Goal: Transaction & Acquisition: Purchase product/service

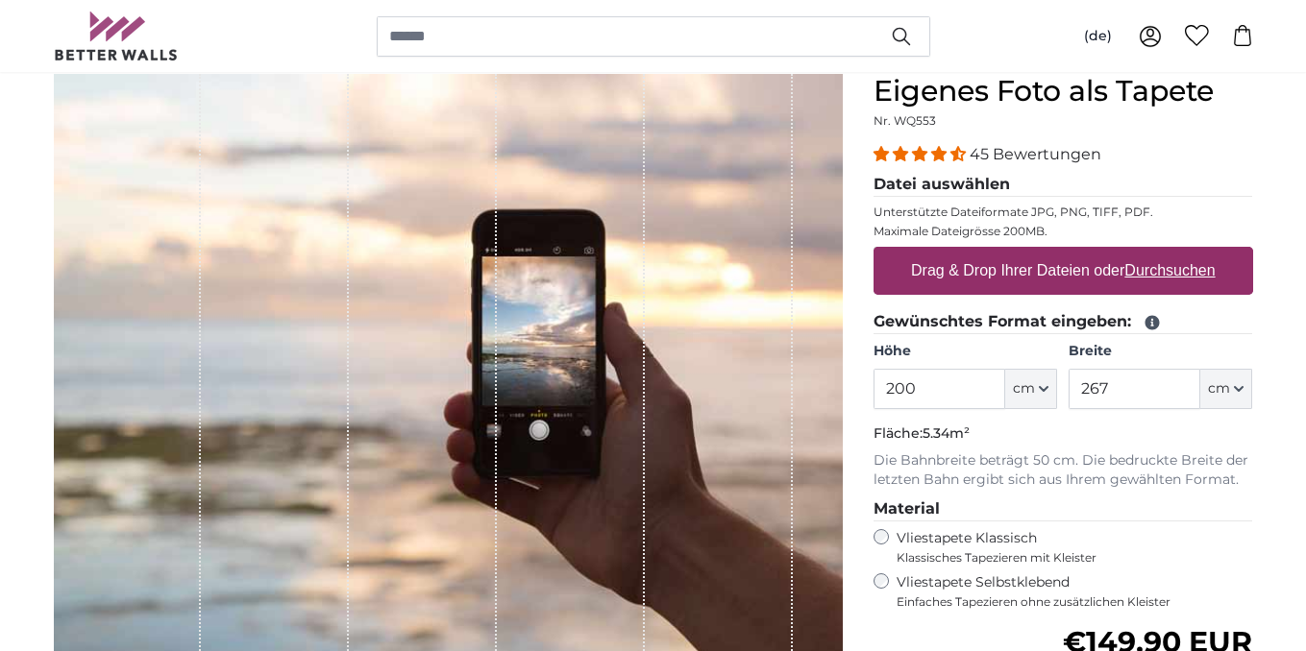
scroll to position [192, 0]
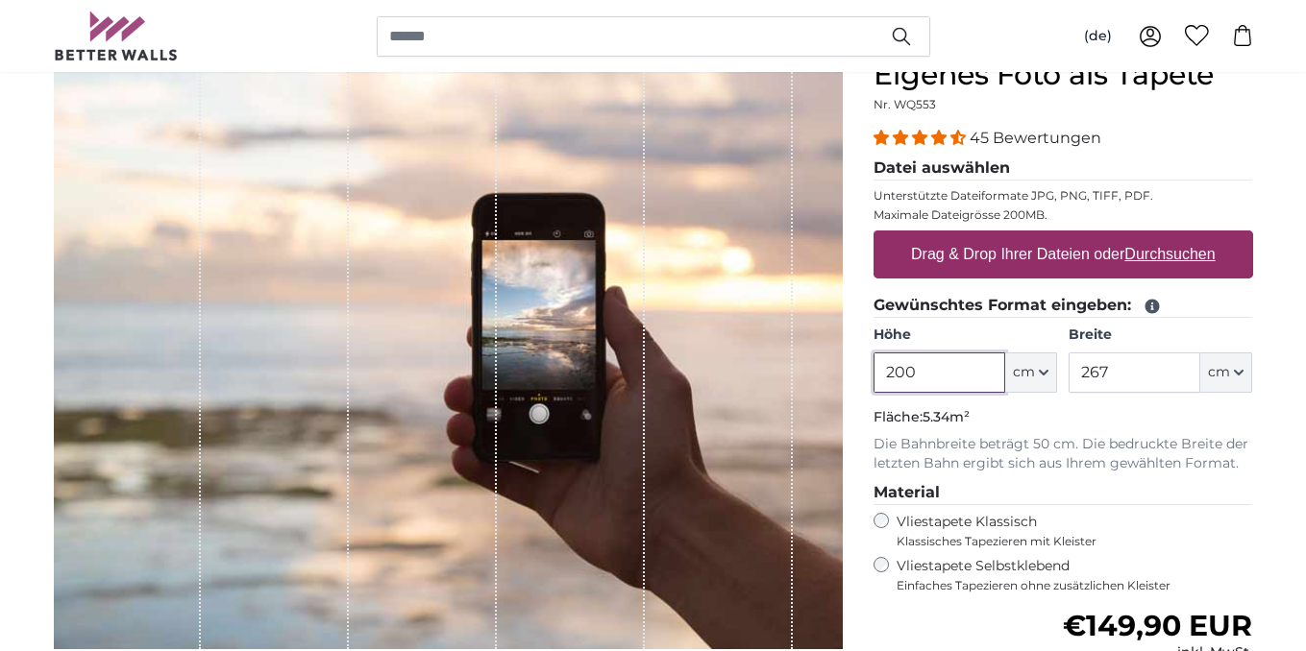
click at [922, 369] on input "200" at bounding box center [939, 373] width 132 height 40
drag, startPoint x: 841, startPoint y: 367, endPoint x: 790, endPoint y: 362, distance: 51.1
click at [802, 364] on product-detail "Abbrechen Bild zuschneiden Bahnen ausblenden Eigenes Foto als Tapete Nr. WQ553 …" at bounding box center [653, 475] width 1230 height 896
type input "277,5"
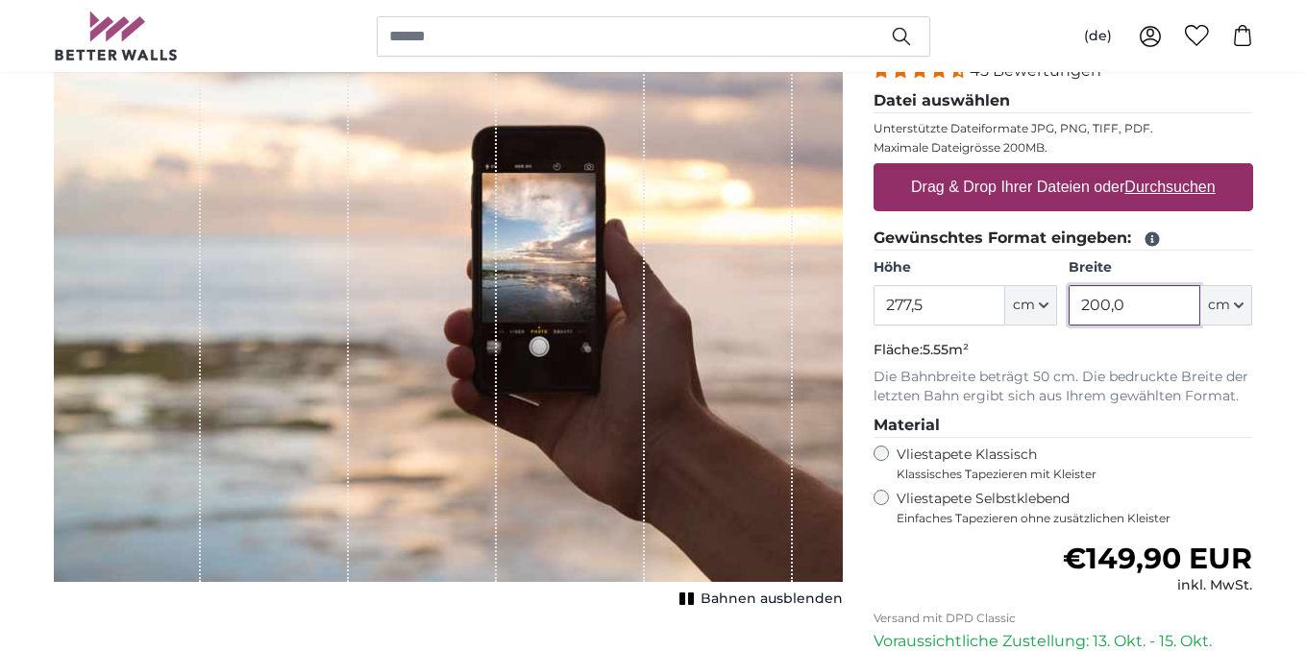
scroll to position [288, 0]
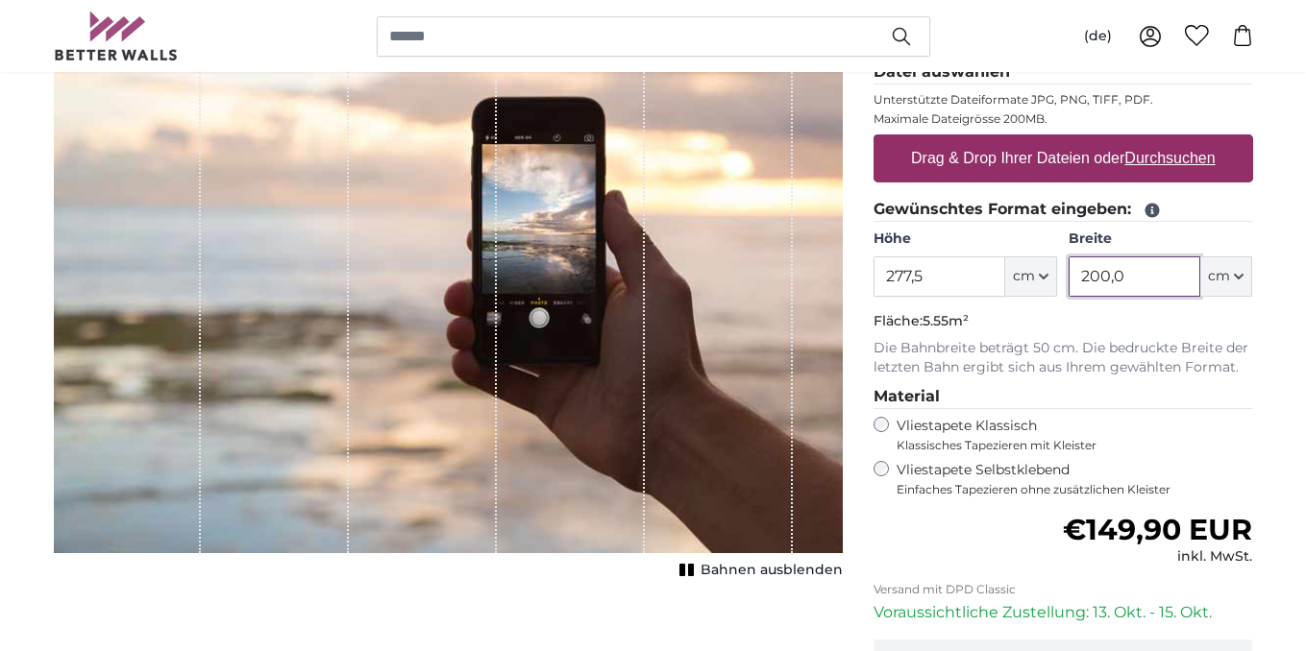
type input "200,0"
click at [1170, 154] on u "Durchsuchen" at bounding box center [1169, 158] width 90 height 16
click at [1170, 140] on input "Drag & Drop Ihrer Dateien oder Durchsuchen" at bounding box center [1062, 138] width 379 height 6
type input "**********"
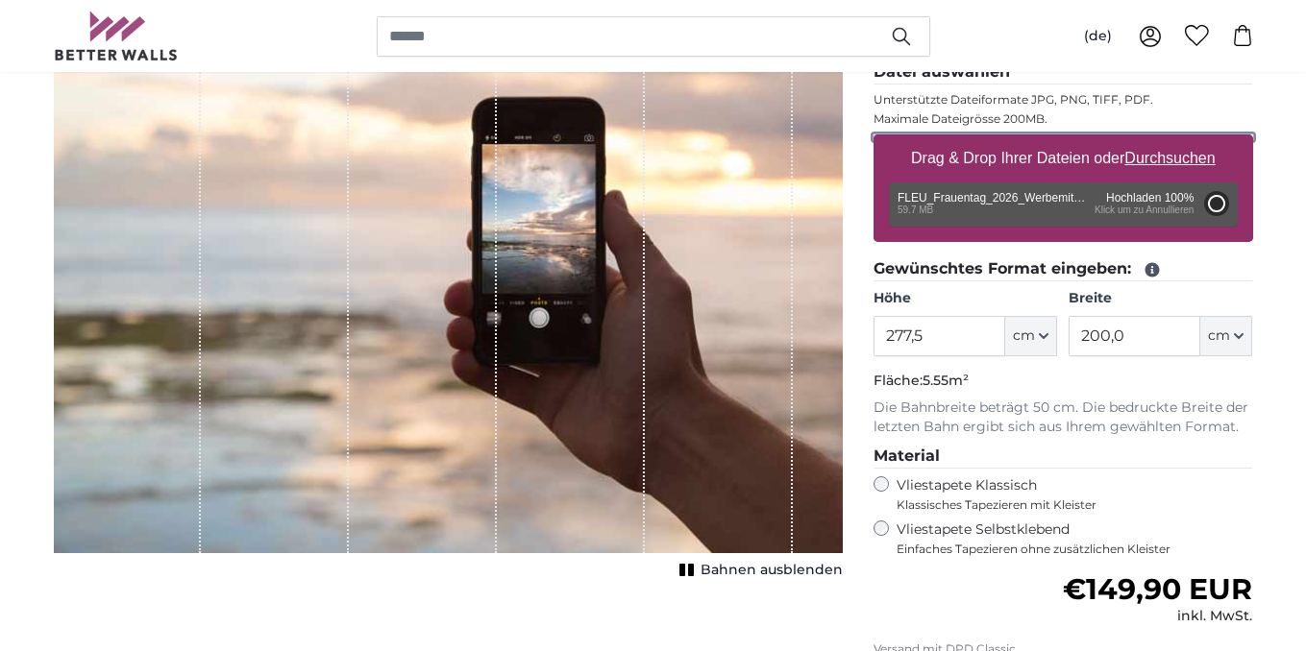
type input "200"
type input "144"
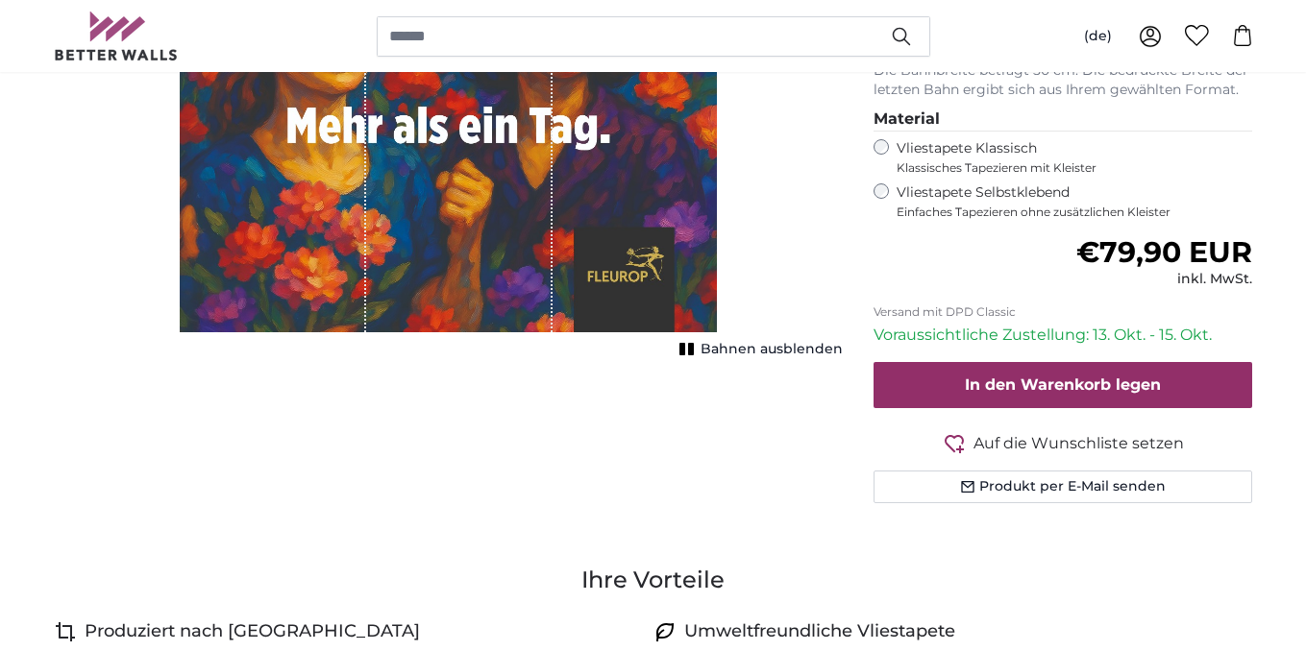
scroll to position [673, 0]
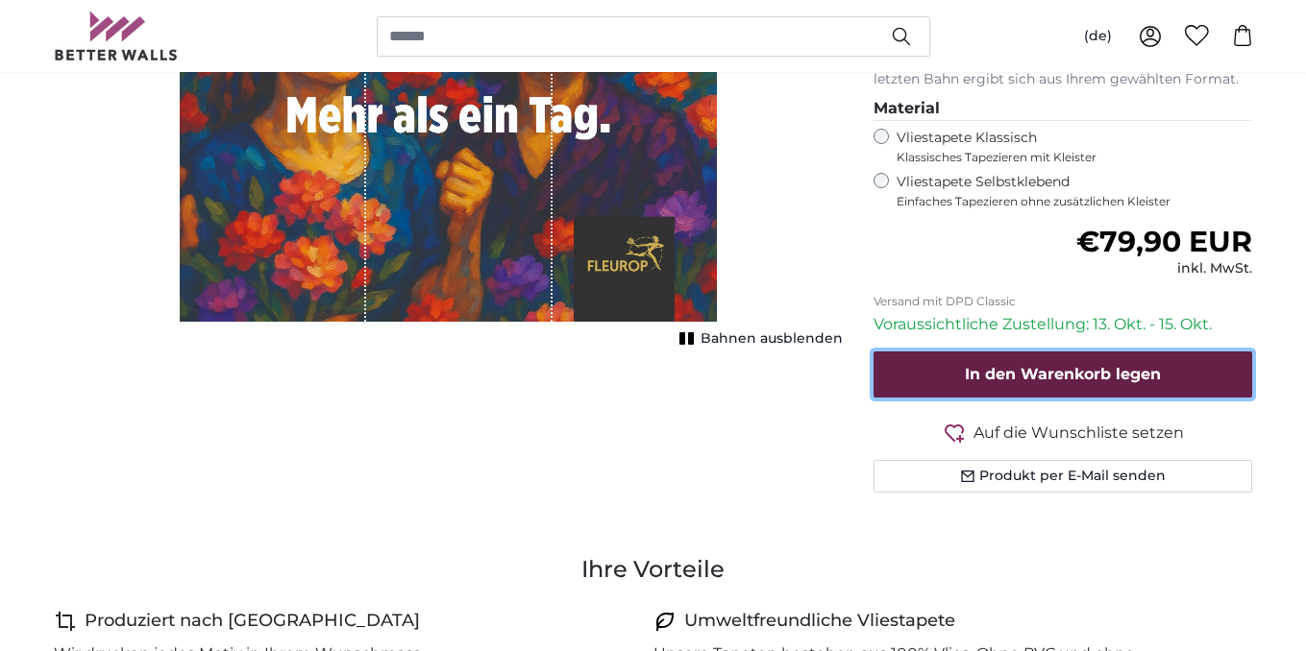
click at [935, 370] on button "In den Warenkorb legen" at bounding box center [1062, 375] width 379 height 46
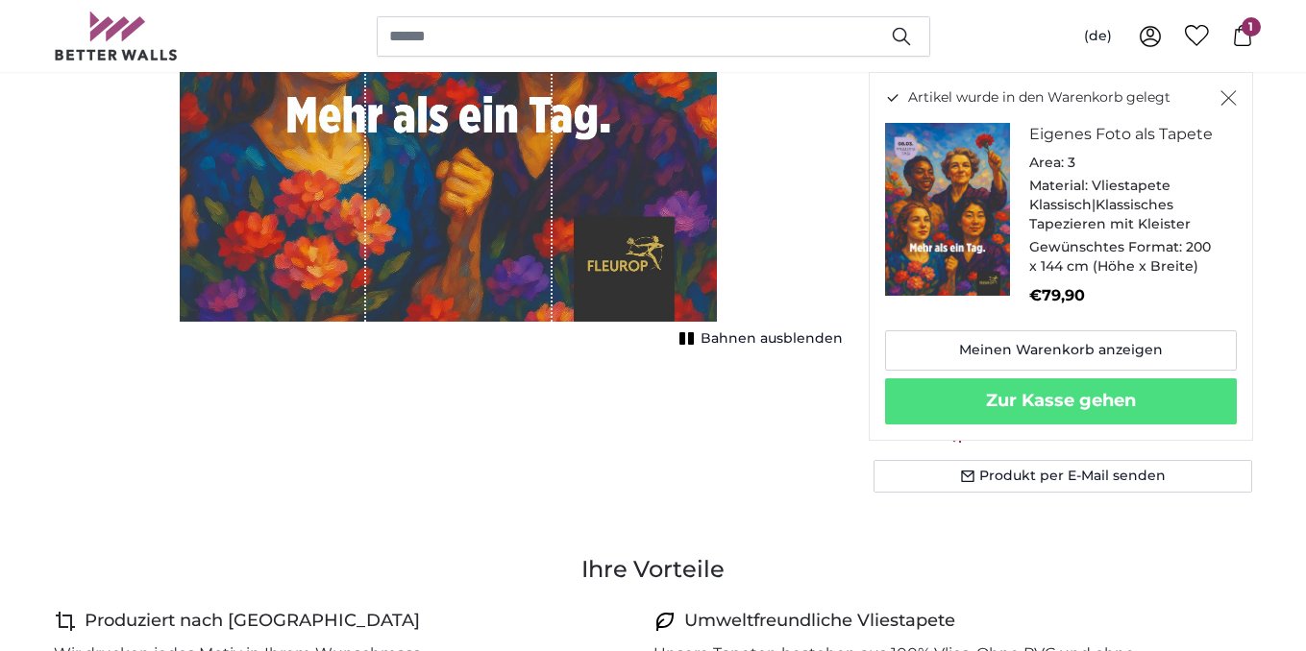
click at [1229, 97] on icon "Schließen" at bounding box center [1227, 98] width 15 height 15
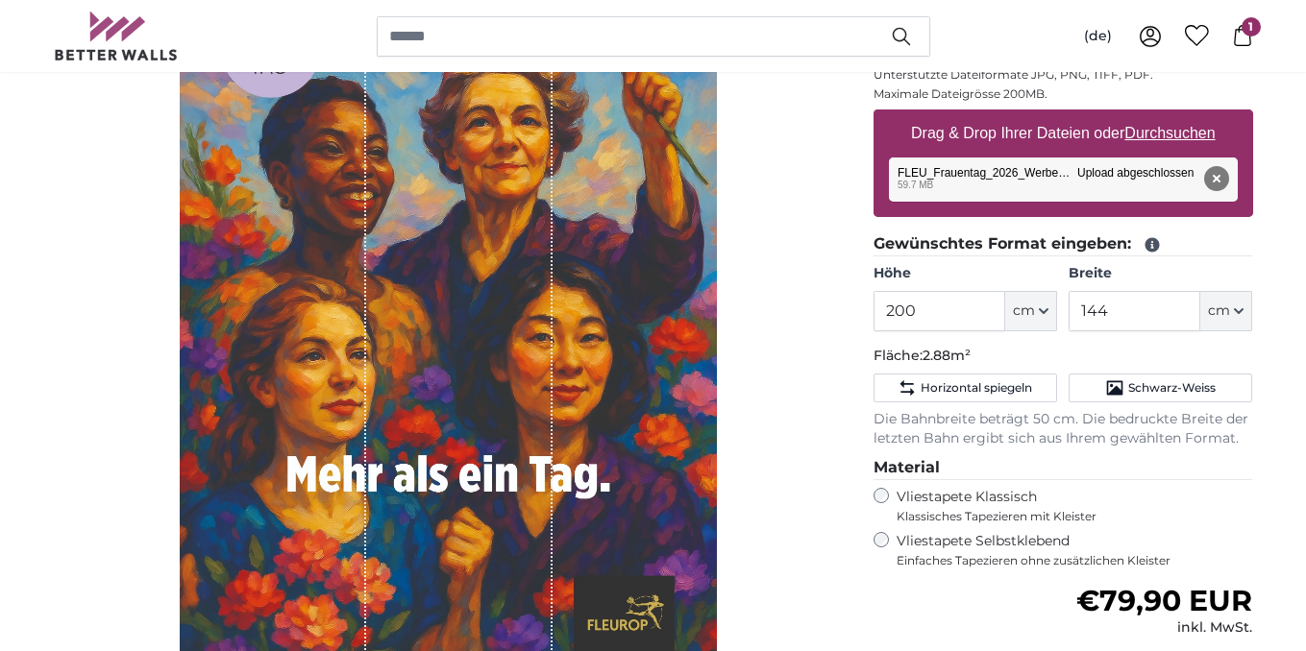
scroll to position [288, 0]
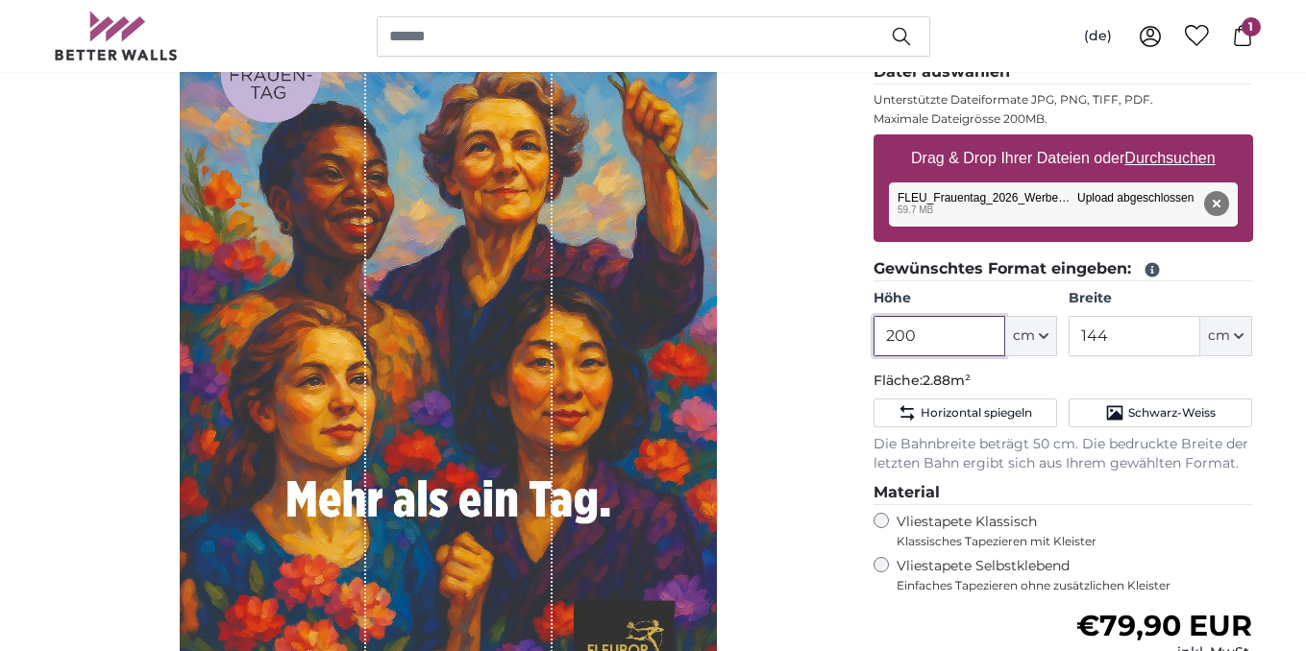
click at [927, 343] on input "200" at bounding box center [939, 336] width 132 height 40
drag, startPoint x: 918, startPoint y: 336, endPoint x: 840, endPoint y: 332, distance: 78.9
click at [840, 332] on product-detail "Abbrechen Bild zuschneiden Bahnen ausblenden Eigenes Foto als Tapete Nr. WQ553 …" at bounding box center [653, 427] width 1230 height 992
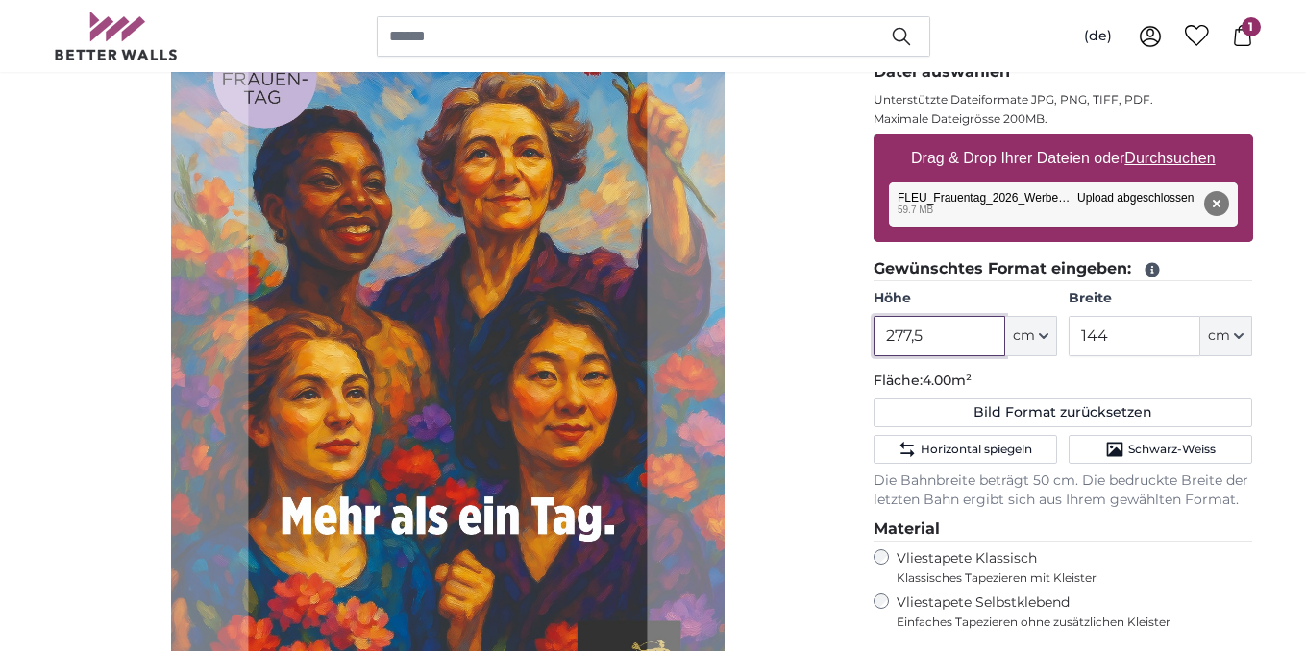
type input "277,5"
click at [1110, 337] on input "144" at bounding box center [1134, 336] width 132 height 40
drag, startPoint x: 1111, startPoint y: 336, endPoint x: 1053, endPoint y: 331, distance: 57.9
click at [1053, 331] on div "Höhe 277,5 ft cm Centimeter (cm) Inches (inch) Feet (ft. in.) Breite 144 ft cm …" at bounding box center [1062, 322] width 379 height 67
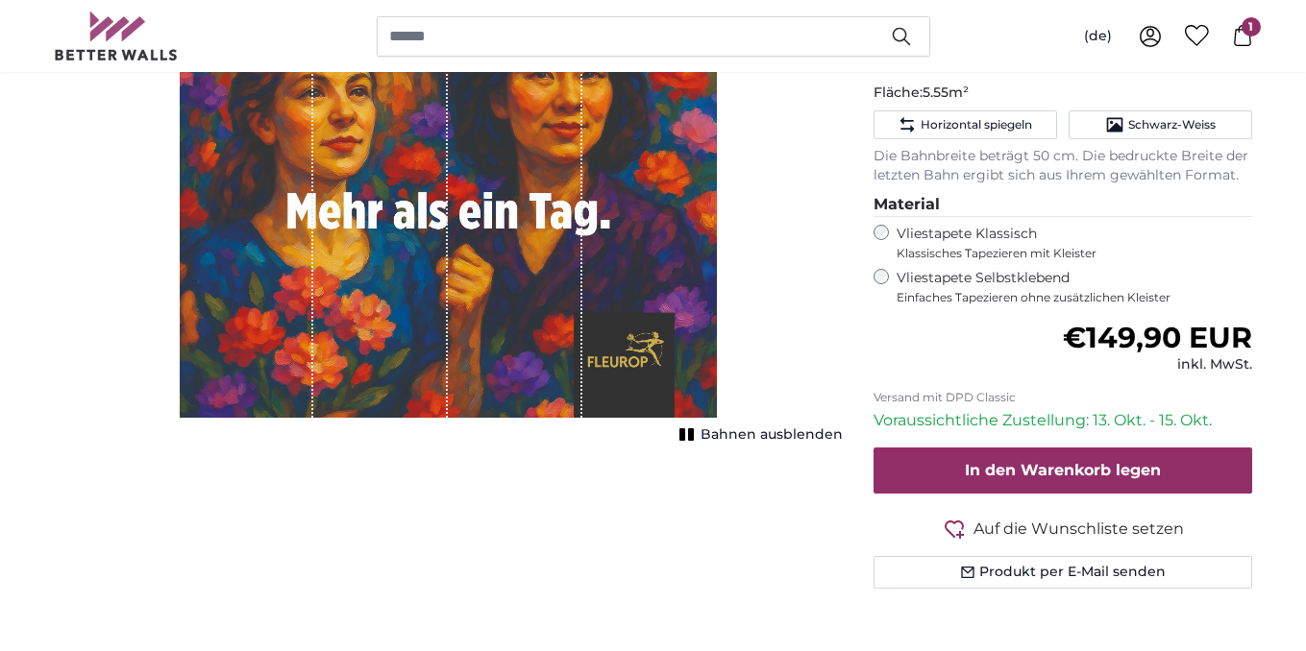
scroll to position [673, 0]
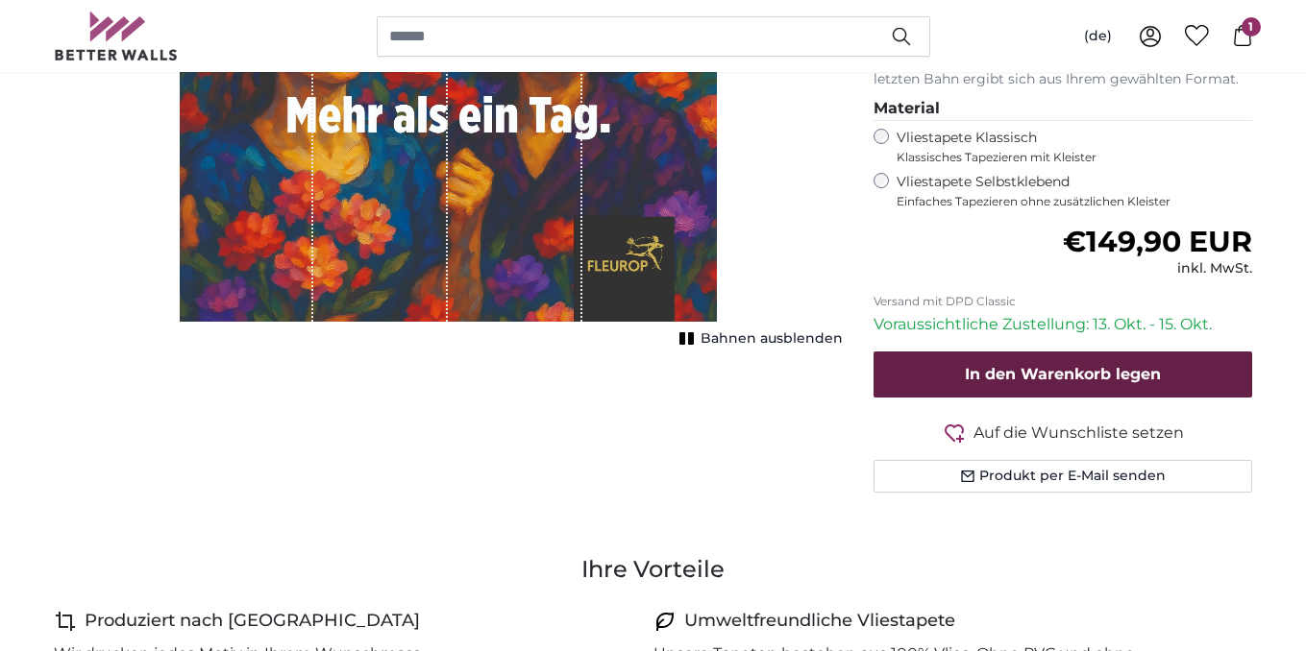
type input "200"
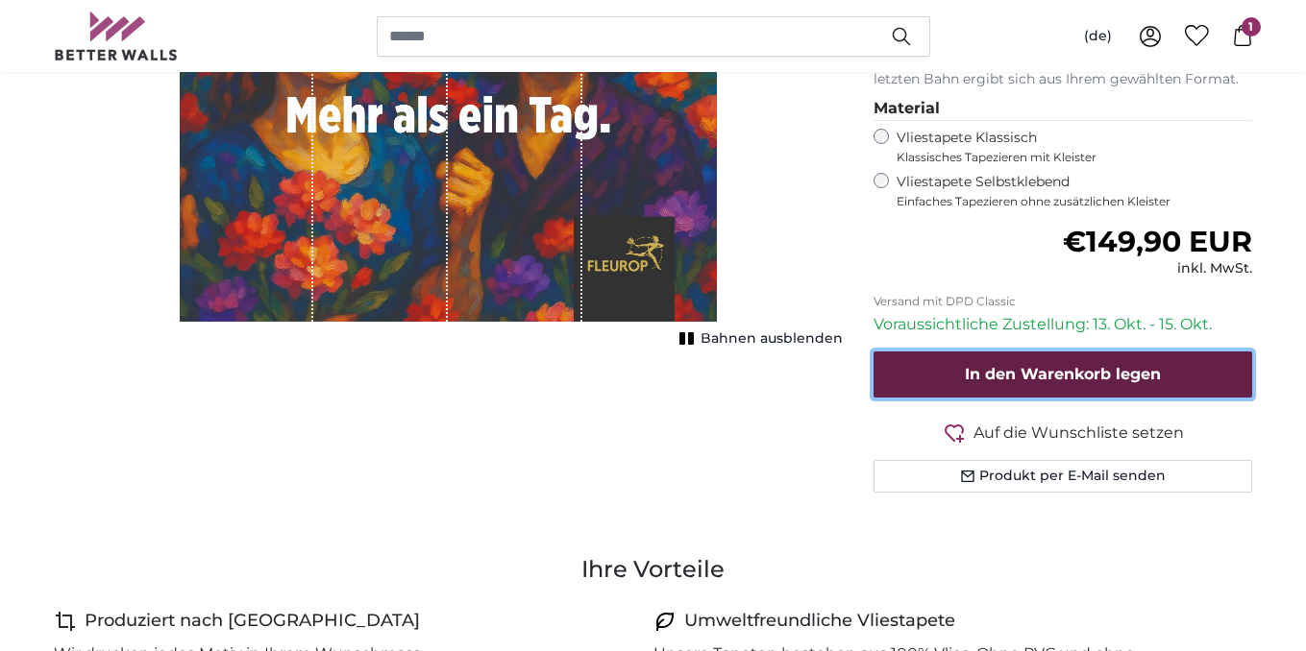
click at [1133, 381] on span "In den Warenkorb legen" at bounding box center [1063, 374] width 196 height 18
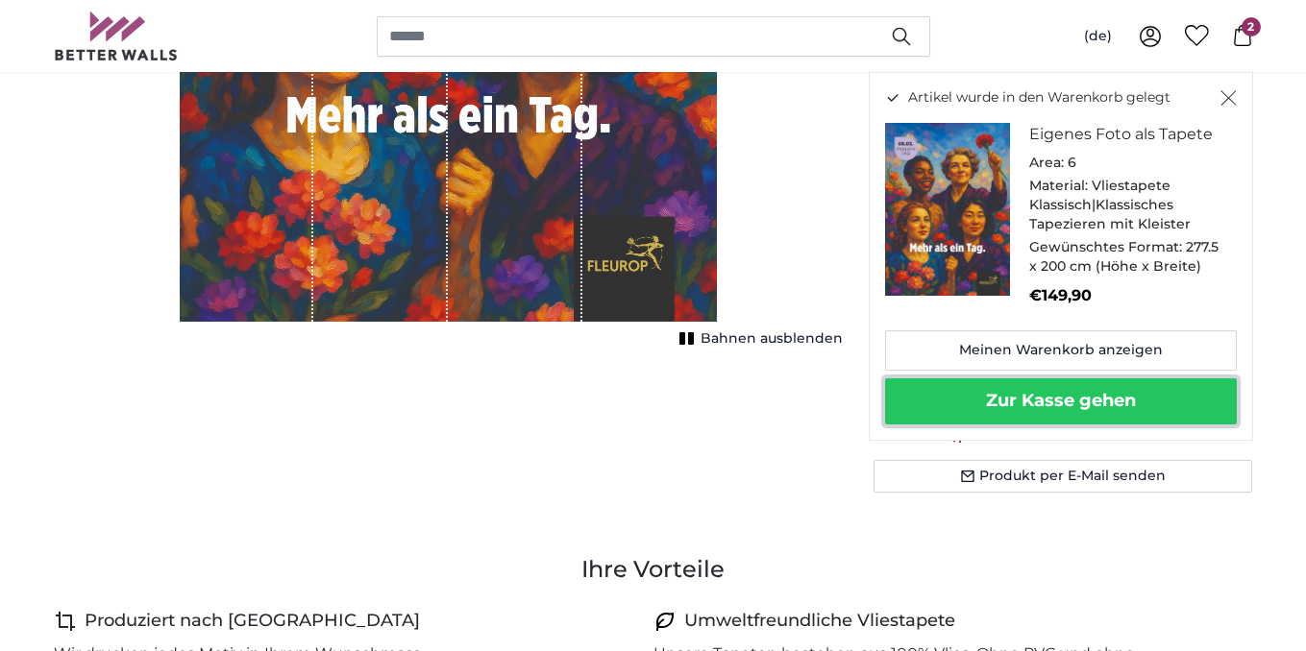
click at [1011, 402] on button "Zur Kasse gehen" at bounding box center [1061, 402] width 352 height 46
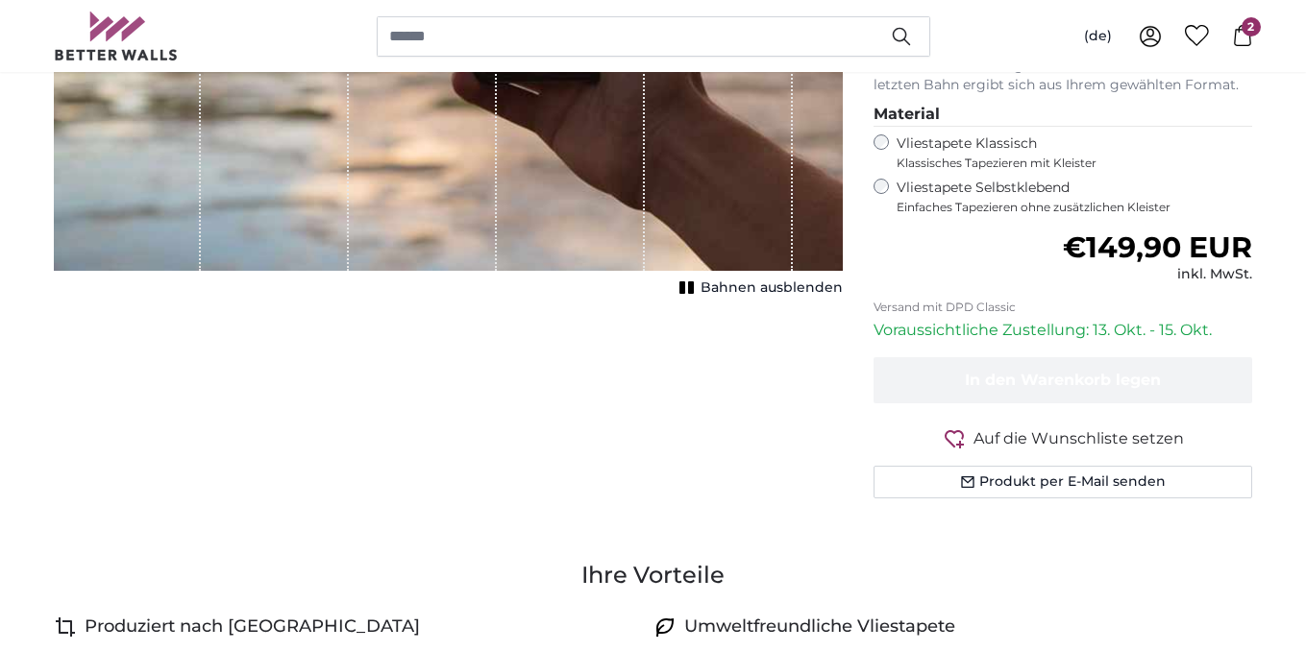
scroll to position [384, 0]
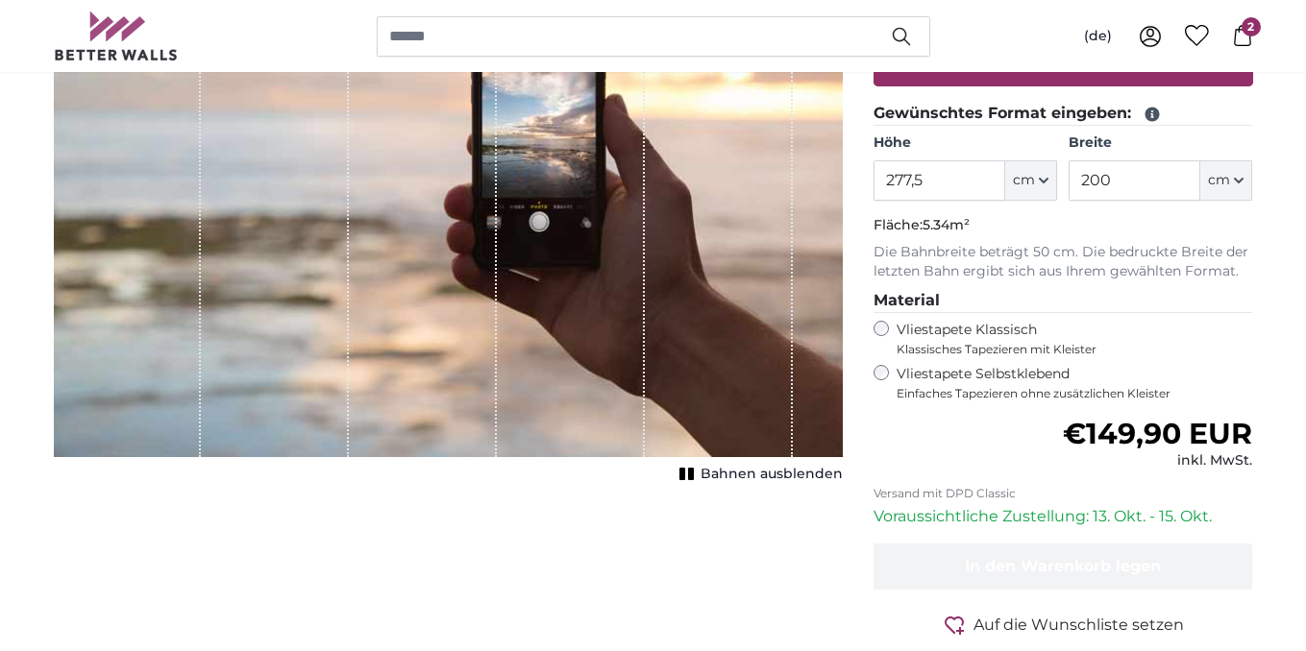
click at [1246, 42] on icon at bounding box center [1242, 35] width 21 height 21
